Goal: Information Seeking & Learning: Find specific fact

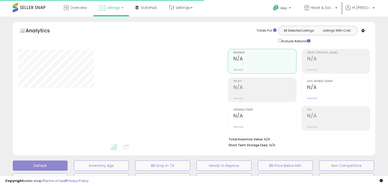
scroll to position [143, 0]
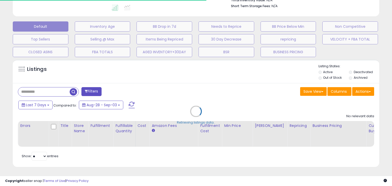
click at [53, 88] on div "Retrieving listings data.." at bounding box center [196, 115] width 374 height 116
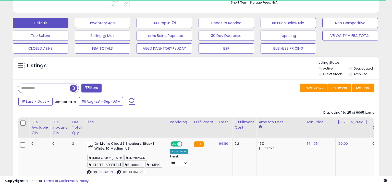
click at [38, 88] on input "text" at bounding box center [44, 88] width 52 height 9
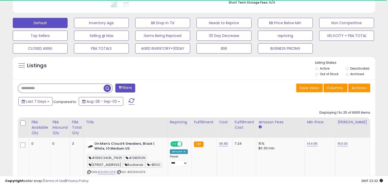
paste input "**********"
type input "**********"
click at [108, 90] on span "button" at bounding box center [107, 88] width 7 height 7
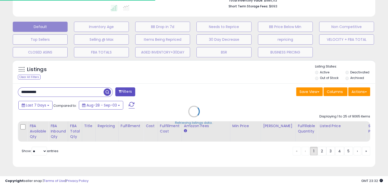
scroll to position [143, 0]
drag, startPoint x: 350, startPoint y: 68, endPoint x: 347, endPoint y: 72, distance: 4.4
click at [349, 68] on div "Retrieving listings data.." at bounding box center [194, 115] width 371 height 116
click at [347, 68] on div "Retrieving listings data.." at bounding box center [194, 115] width 371 height 116
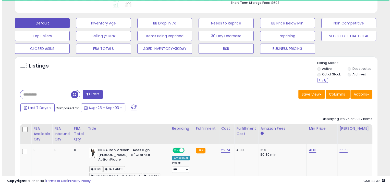
scroll to position [104, 210]
click at [325, 80] on div "Apply" at bounding box center [320, 80] width 11 height 5
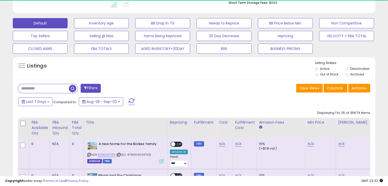
scroll to position [255267, 255161]
click at [46, 90] on input "text" at bounding box center [43, 88] width 51 height 9
paste input "**********"
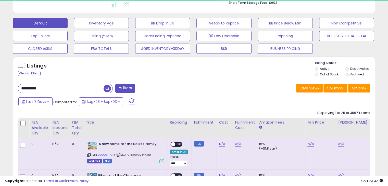
paste input "**********"
click at [109, 89] on span "button" at bounding box center [107, 88] width 7 height 7
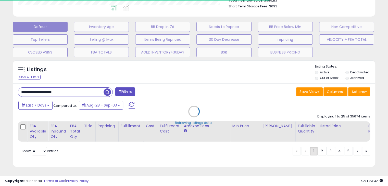
scroll to position [104, 210]
drag, startPoint x: 89, startPoint y: 87, endPoint x: 26, endPoint y: 87, distance: 63.1
click at [20, 88] on div "Retrieving listings data.." at bounding box center [194, 115] width 371 height 116
click at [86, 88] on div "Retrieving listings data.." at bounding box center [194, 115] width 371 height 116
click at [68, 90] on div "Retrieving listings data.." at bounding box center [194, 115] width 371 height 116
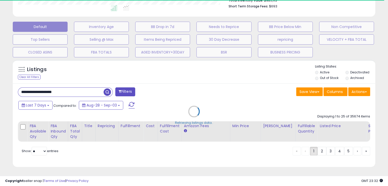
click at [71, 88] on div "Retrieving listings data.." at bounding box center [194, 115] width 371 height 116
click at [75, 88] on div "Retrieving listings data.." at bounding box center [194, 115] width 371 height 116
click at [73, 87] on div "Retrieving listings data.." at bounding box center [194, 115] width 371 height 116
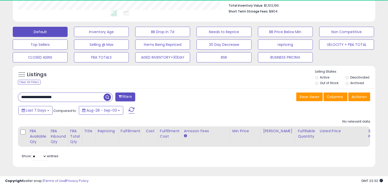
scroll to position [255267, 255161]
drag, startPoint x: 80, startPoint y: 95, endPoint x: 10, endPoint y: 89, distance: 70.2
click at [10, 89] on div "Listings Clear All Filters" at bounding box center [194, 118] width 371 height 111
paste input "text"
click at [55, 93] on input "**********" at bounding box center [61, 97] width 86 height 9
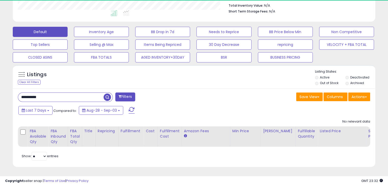
click at [106, 94] on span "button" at bounding box center [107, 97] width 7 height 7
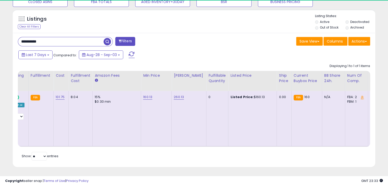
scroll to position [0, 0]
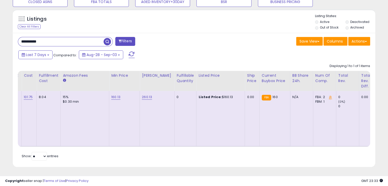
drag, startPoint x: 230, startPoint y: 91, endPoint x: 214, endPoint y: 92, distance: 15.9
click at [214, 92] on td "Listed Price: $160.13" at bounding box center [221, 118] width 49 height 55
click at [226, 102] on td "Listed Price: $160.13" at bounding box center [221, 118] width 49 height 55
drag, startPoint x: 230, startPoint y: 92, endPoint x: 217, endPoint y: 91, distance: 13.3
click at [217, 95] on div "Listed Price: $160.13" at bounding box center [220, 97] width 42 height 5
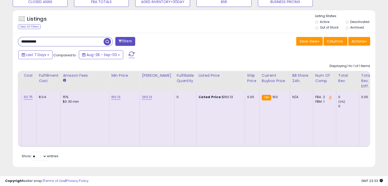
copy div "160.13"
click at [62, 37] on input "**********" at bounding box center [61, 41] width 86 height 9
paste input "text"
click at [108, 38] on span "button" at bounding box center [107, 41] width 7 height 7
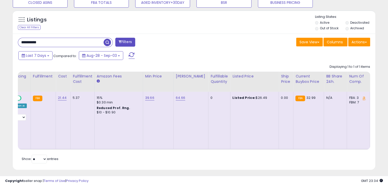
scroll to position [0, 163]
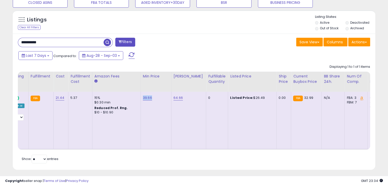
drag, startPoint x: 153, startPoint y: 98, endPoint x: 141, endPoint y: 96, distance: 12.6
click at [143, 96] on div "39.66" at bounding box center [155, 98] width 25 height 5
copy link "39.66"
drag, startPoint x: 185, startPoint y: 97, endPoint x: 171, endPoint y: 97, distance: 14.8
click at [171, 97] on td "64.66" at bounding box center [188, 121] width 35 height 58
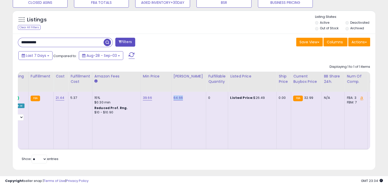
copy link "64.66"
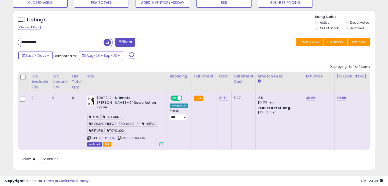
drag, startPoint x: 55, startPoint y: 44, endPoint x: 1, endPoint y: 39, distance: 54.4
click at [0, 40] on div "**********" at bounding box center [194, 9] width 388 height 362
paste input "text"
click at [110, 42] on span "button" at bounding box center [107, 42] width 7 height 7
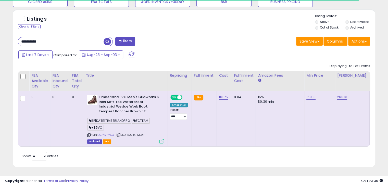
scroll to position [0, 80]
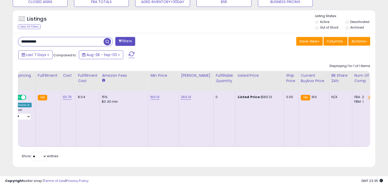
drag, startPoint x: 54, startPoint y: 37, endPoint x: 16, endPoint y: 40, distance: 38.2
click at [16, 40] on div "**********" at bounding box center [104, 42] width 180 height 10
paste input "text"
click at [105, 38] on span "button" at bounding box center [107, 41] width 7 height 7
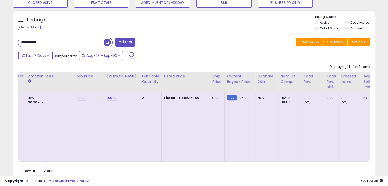
scroll to position [0, 235]
drag, startPoint x: 190, startPoint y: 98, endPoint x: 179, endPoint y: 98, distance: 11.5
click at [179, 98] on div "Listed Price: $159.99" at bounding box center [183, 98] width 42 height 5
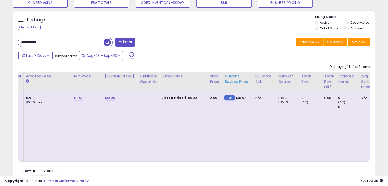
copy div "159.99"
drag, startPoint x: 62, startPoint y: 41, endPoint x: 0, endPoint y: 39, distance: 62.1
click at [0, 39] on div "**********" at bounding box center [194, 15] width 388 height 374
paste input "text"
type input "**********"
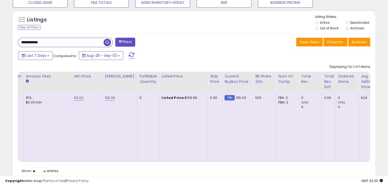
click at [109, 42] on span "button" at bounding box center [107, 42] width 7 height 7
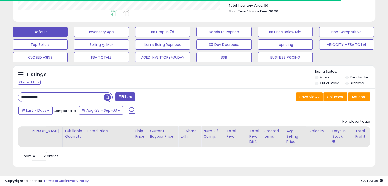
scroll to position [255267, 255161]
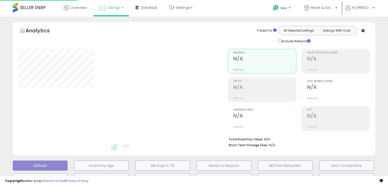
scroll to position [138, 0]
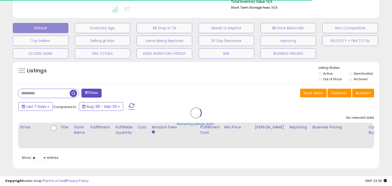
click at [350, 75] on div "Retrieving listings data.." at bounding box center [196, 117] width 374 height 116
click at [350, 73] on div "Retrieving listings data.." at bounding box center [196, 117] width 374 height 116
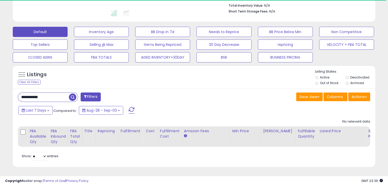
drag, startPoint x: 22, startPoint y: 92, endPoint x: 55, endPoint y: 86, distance: 33.1
click at [22, 93] on input "**********" at bounding box center [43, 97] width 51 height 9
click at [108, 94] on span "button" at bounding box center [107, 97] width 7 height 7
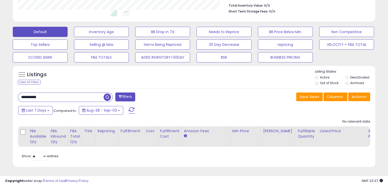
scroll to position [104, 210]
drag, startPoint x: 16, startPoint y: 91, endPoint x: 0, endPoint y: 85, distance: 17.0
click at [0, 85] on div "**********" at bounding box center [194, 35] width 388 height 304
paste input "text"
click at [105, 94] on span "button" at bounding box center [107, 97] width 7 height 7
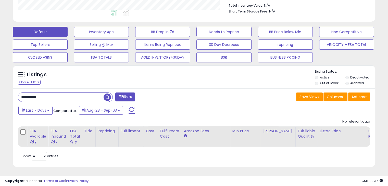
drag, startPoint x: 54, startPoint y: 90, endPoint x: 2, endPoint y: 91, distance: 51.8
click at [0, 90] on div "**********" at bounding box center [194, 35] width 388 height 304
paste input "text"
click at [109, 94] on span "button" at bounding box center [107, 97] width 7 height 7
drag, startPoint x: 53, startPoint y: 93, endPoint x: 0, endPoint y: 90, distance: 53.2
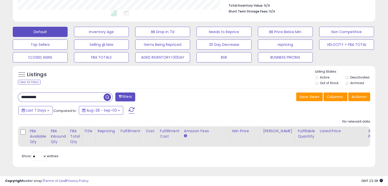
click at [0, 90] on div "**********" at bounding box center [194, 35] width 388 height 304
paste input "text"
type input "**********"
click at [110, 94] on span "button" at bounding box center [107, 97] width 7 height 7
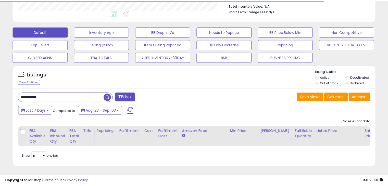
scroll to position [255267, 255161]
